Goal: Information Seeking & Learning: Learn about a topic

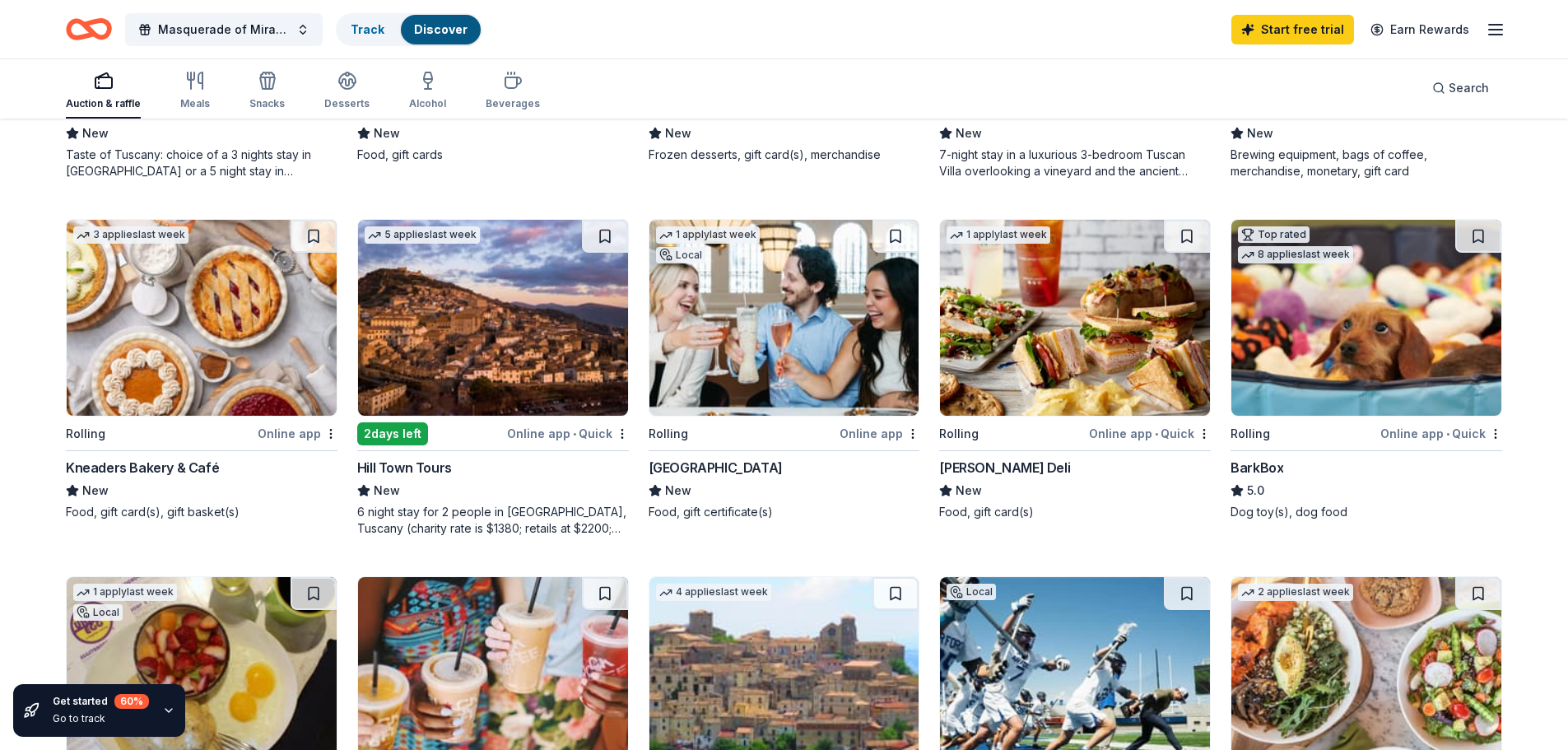
scroll to position [823, 0]
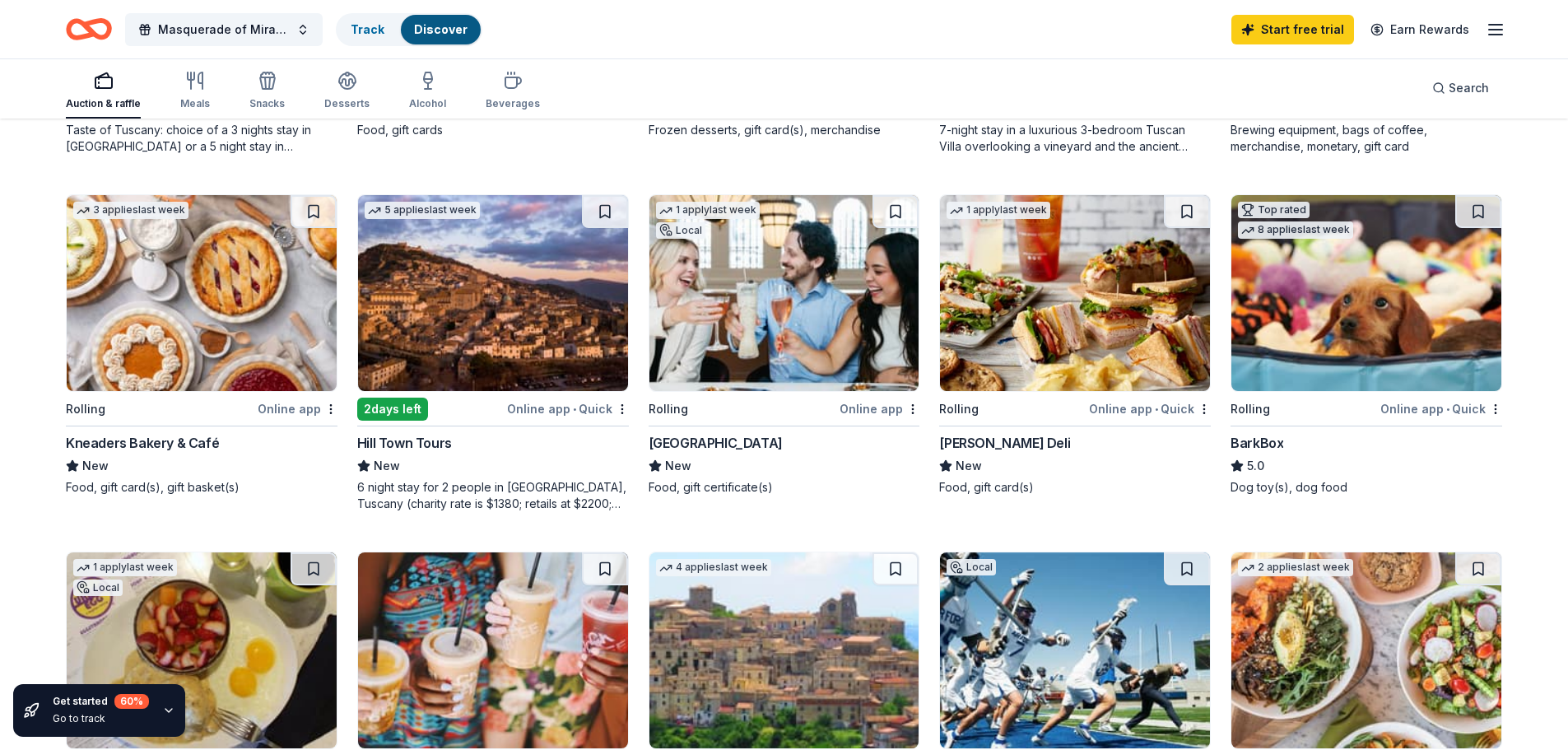
click at [151, 365] on img at bounding box center [201, 293] width 270 height 196
click at [784, 309] on img at bounding box center [784, 293] width 270 height 196
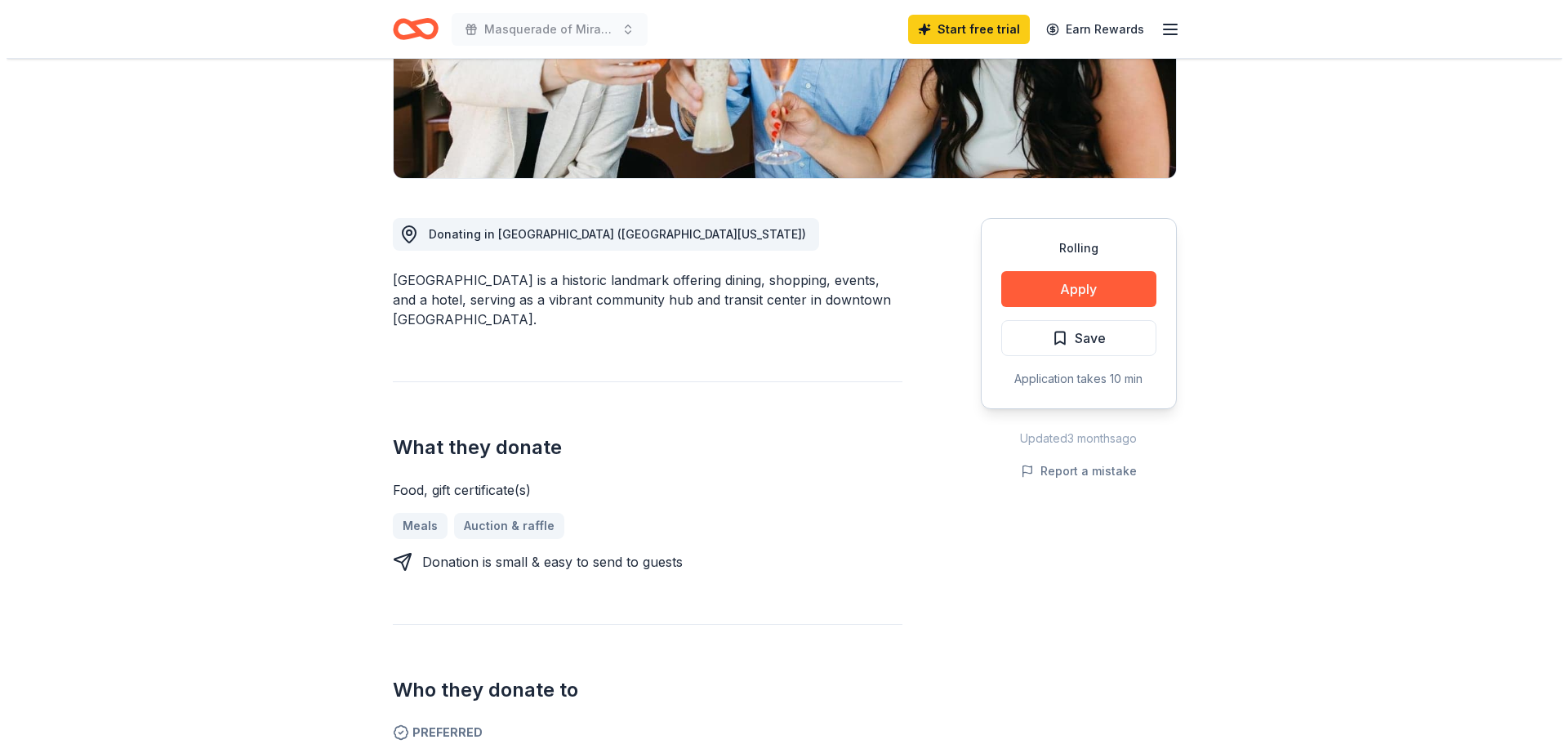
scroll to position [327, 0]
